Goal: Transaction & Acquisition: Purchase product/service

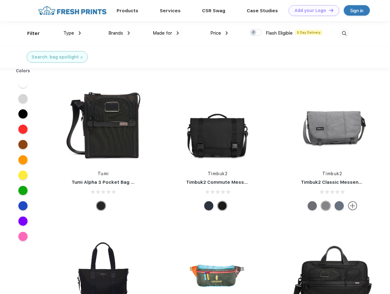
click at [311, 10] on link "Add your Logo Design Tool" at bounding box center [313, 10] width 50 height 11
click at [0, 0] on div "Design Tool" at bounding box center [0, 0] width 0 height 0
click at [328, 10] on link "Add your Logo Design Tool" at bounding box center [313, 10] width 50 height 11
click at [29, 33] on div "Filter" at bounding box center [33, 33] width 13 height 7
click at [72, 33] on span "Type" at bounding box center [68, 33] width 11 height 6
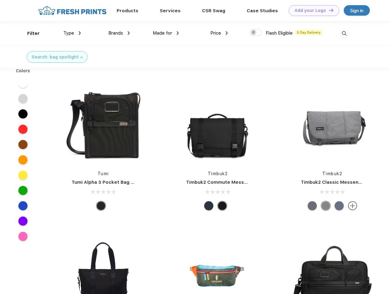
click at [119, 33] on span "Brands" at bounding box center [115, 33] width 15 height 6
click at [166, 33] on span "Made for" at bounding box center [162, 33] width 19 height 6
click at [219, 33] on span "Price" at bounding box center [215, 33] width 11 height 6
click at [256, 33] on div at bounding box center [255, 32] width 12 height 7
click at [253, 33] on input "checkbox" at bounding box center [251, 31] width 4 height 4
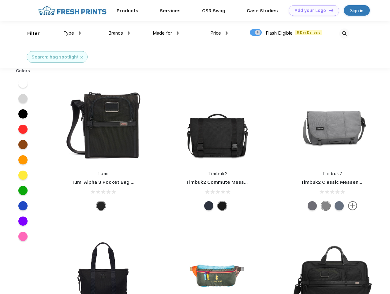
click at [344, 33] on img at bounding box center [344, 33] width 10 height 10
